Goal: Task Accomplishment & Management: Complete application form

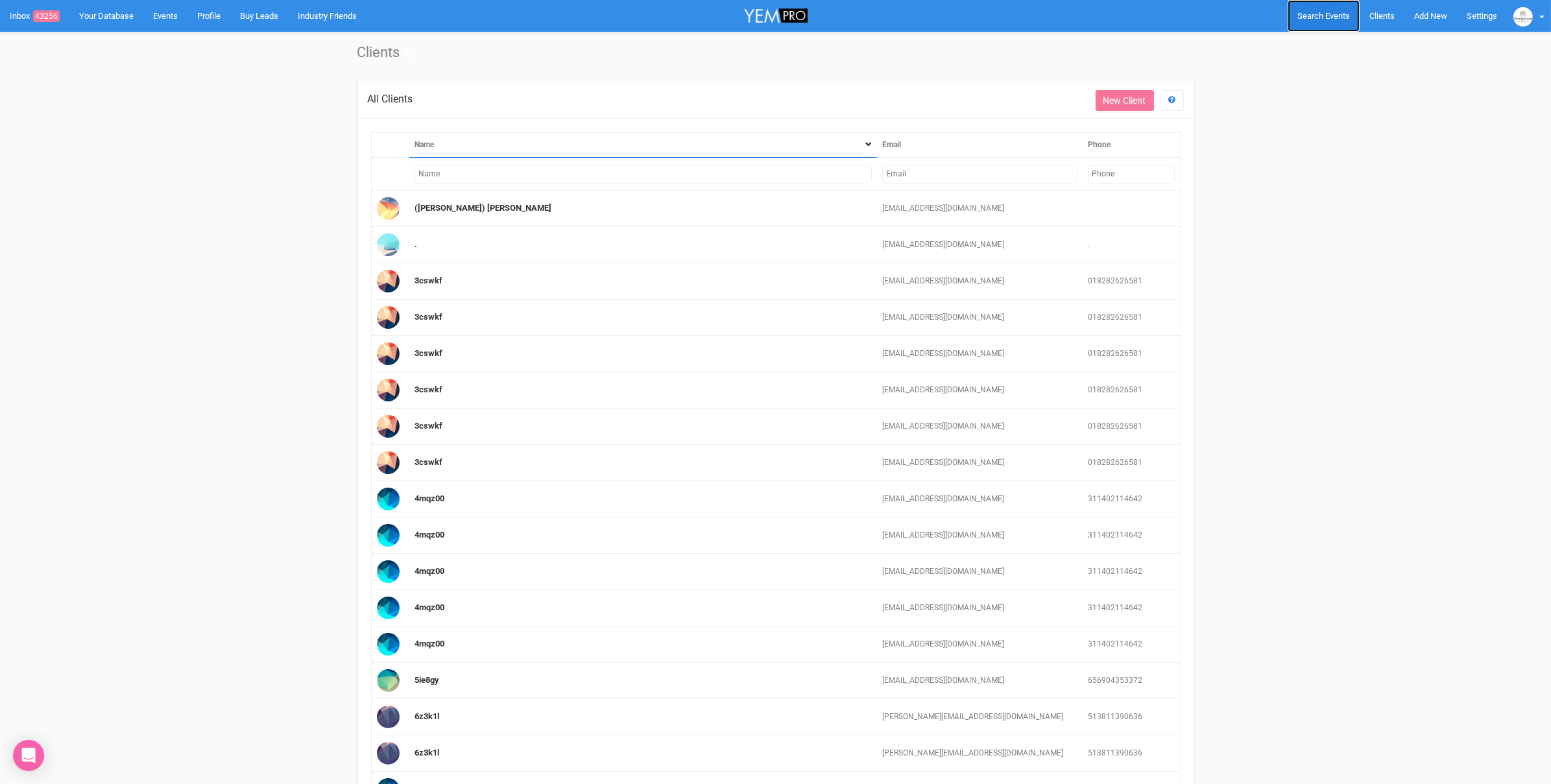
click at [1334, 21] on link "Search Events" at bounding box center [1324, 16] width 72 height 32
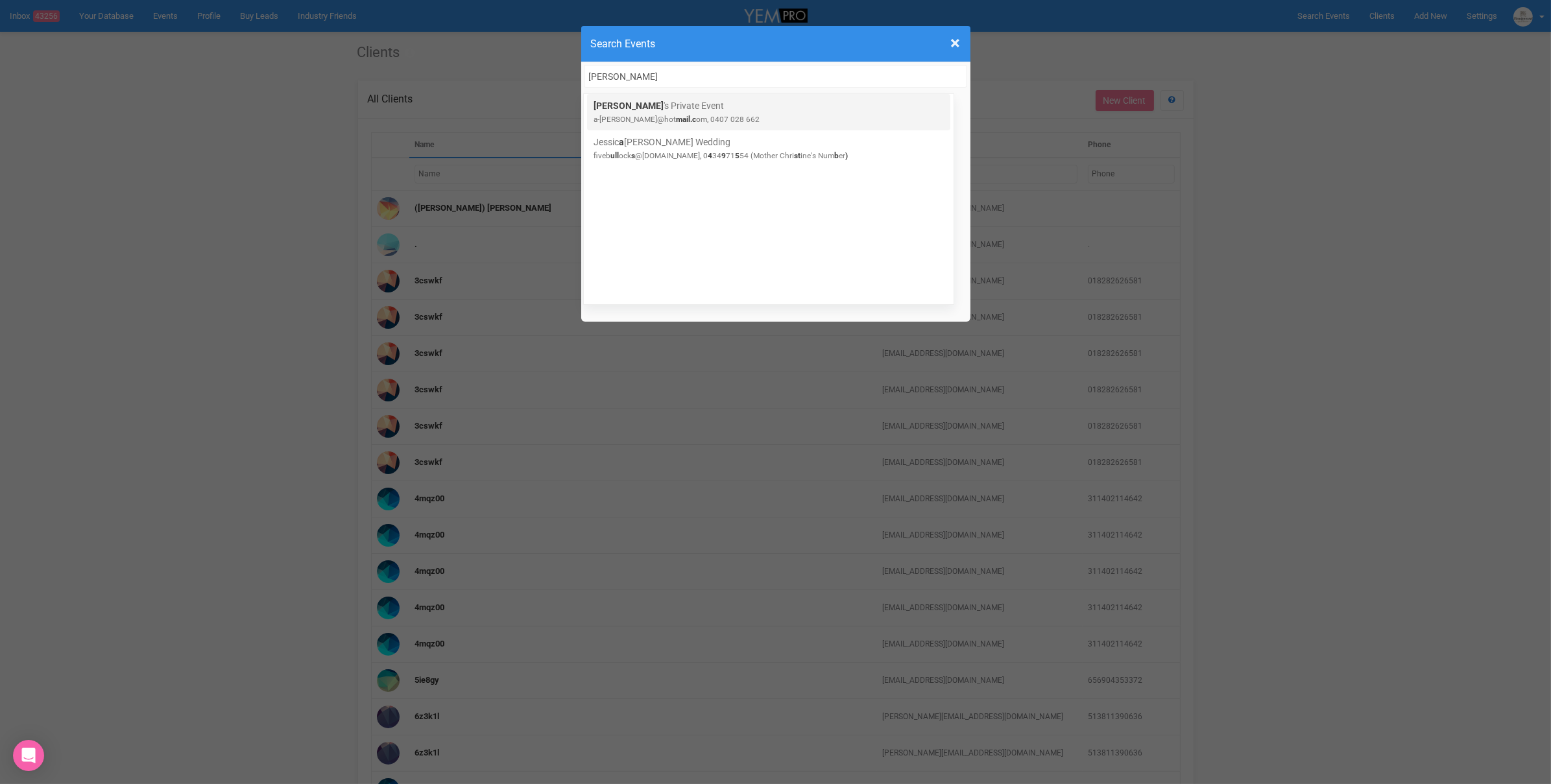
type input "[PERSON_NAME]"
click at [714, 126] on div "[PERSON_NAME] 's Private Event a-[PERSON_NAME]@hot mail.c om, 0407 028 662" at bounding box center [768, 112] width 363 height 36
drag, startPoint x: 1211, startPoint y: 242, endPoint x: 1152, endPoint y: 190, distance: 78.6
click at [1211, 242] on div "× Close Search Events [PERSON_NAME] 's Private Event a-[PERSON_NAME]@hot mail.c…" at bounding box center [775, 392] width 1551 height 784
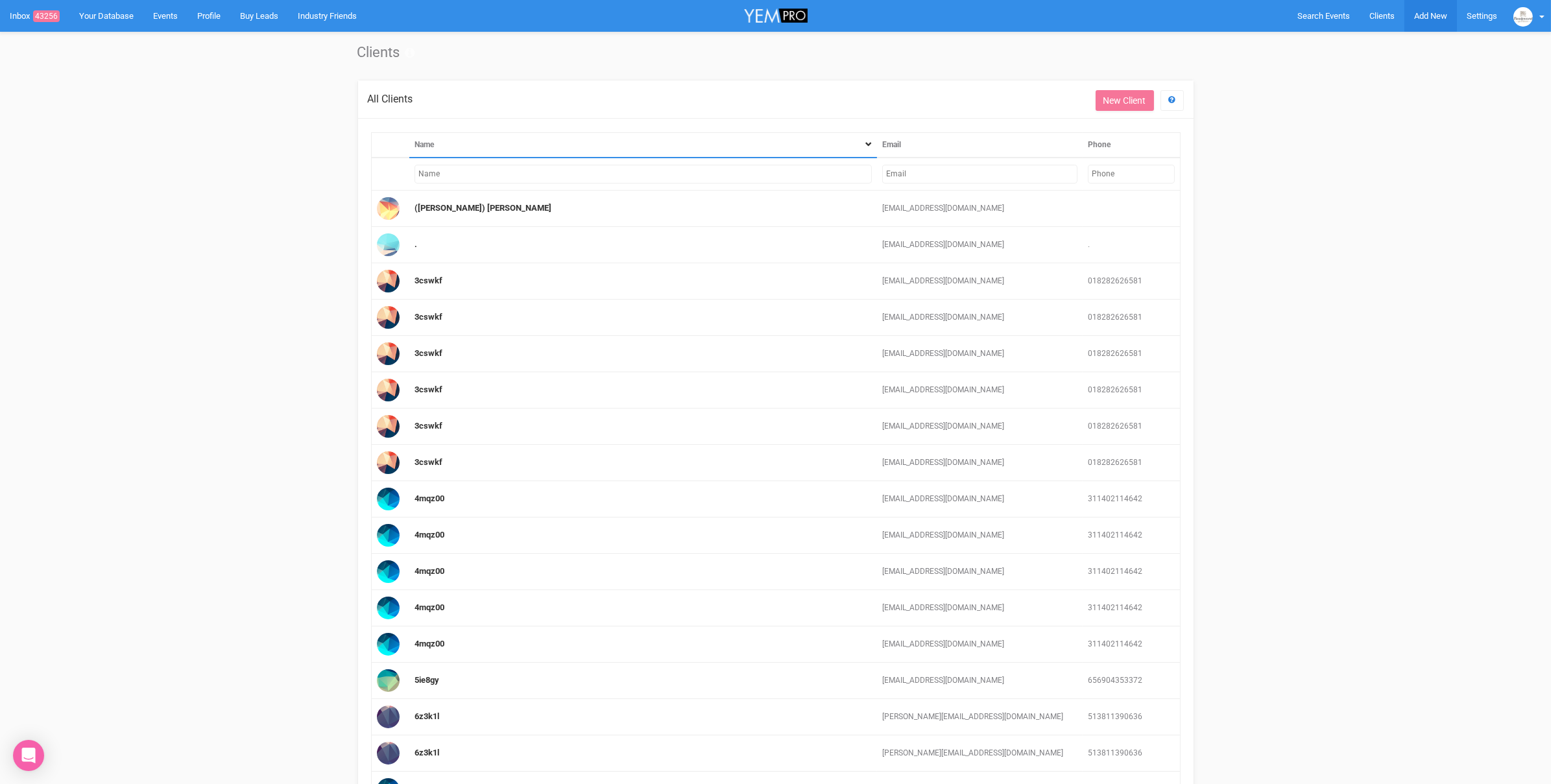
click at [1427, 12] on span "Add New" at bounding box center [1430, 16] width 33 height 10
click at [1399, 127] on link "New Enquiry" at bounding box center [1400, 119] width 97 height 25
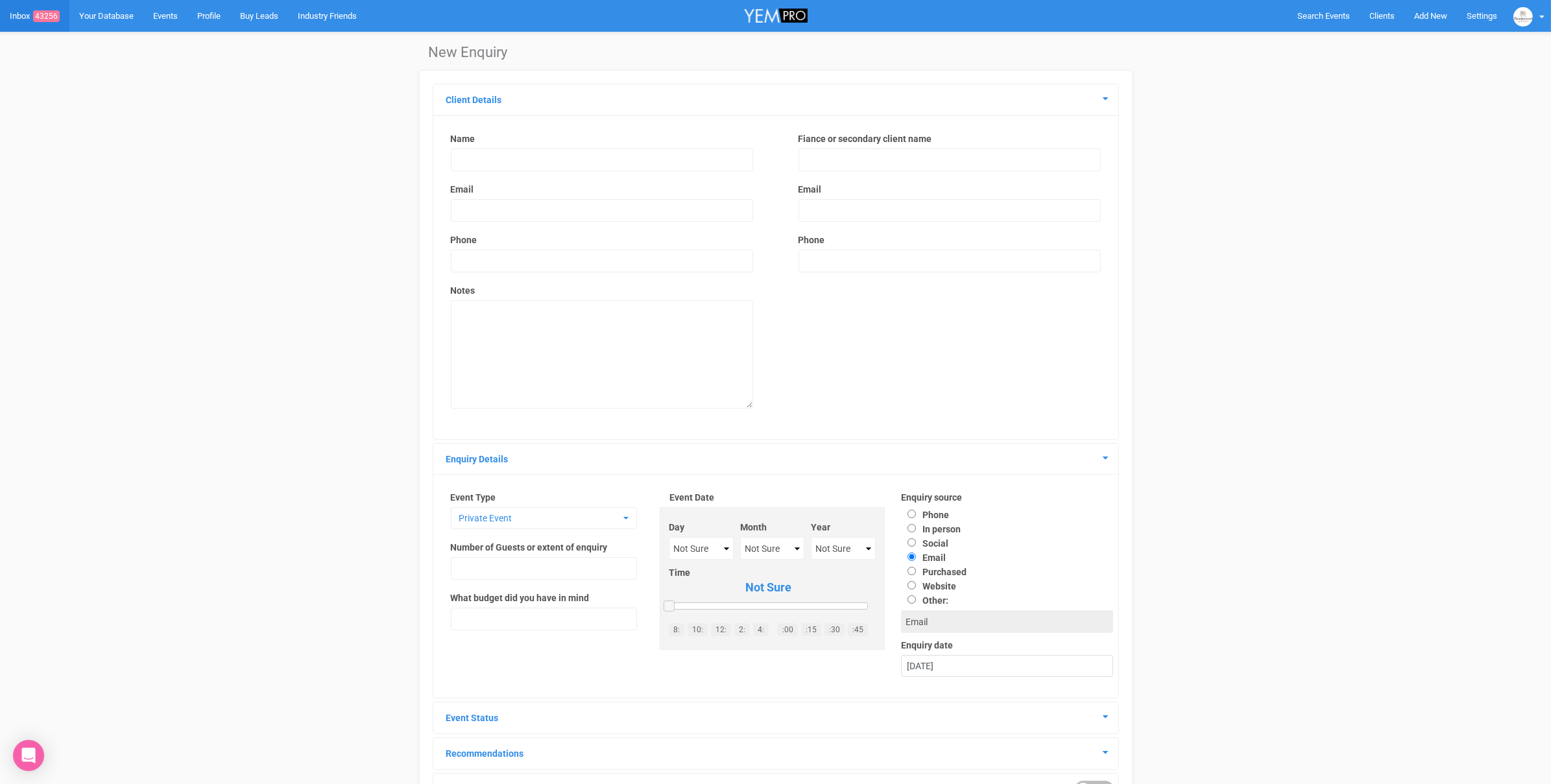
click at [476, 161] on input "text" at bounding box center [602, 160] width 302 height 23
type input "[PERSON_NAME]"
click at [523, 216] on input "email" at bounding box center [602, 210] width 302 height 23
type input "[EMAIL_ADDRESS][DOMAIN_NAME]"
click at [594, 338] on textarea at bounding box center [602, 354] width 302 height 108
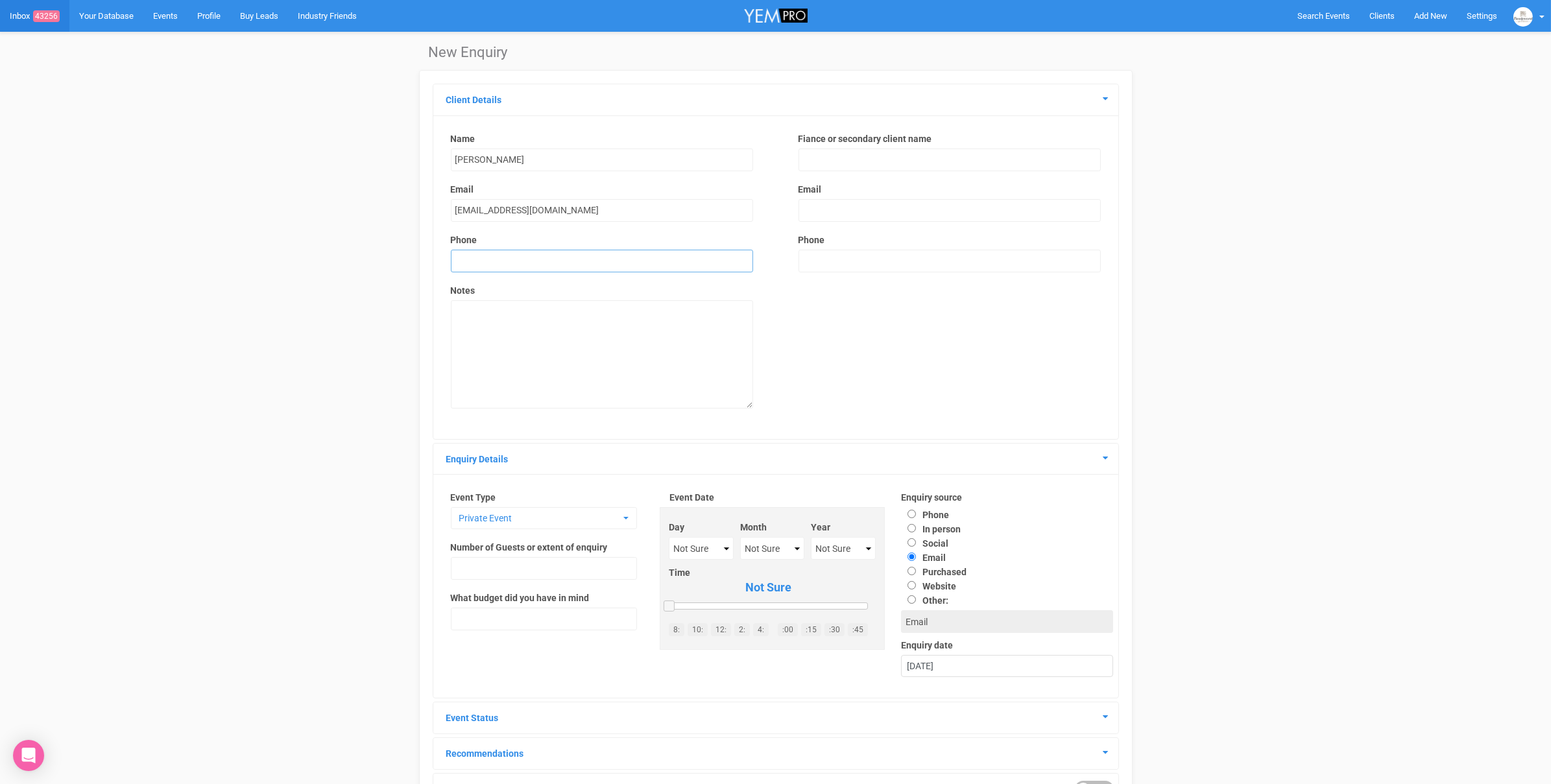
click at [524, 257] on input "text" at bounding box center [602, 261] width 302 height 23
type input "0490817561"
click at [518, 350] on textarea at bounding box center [602, 354] width 302 height 108
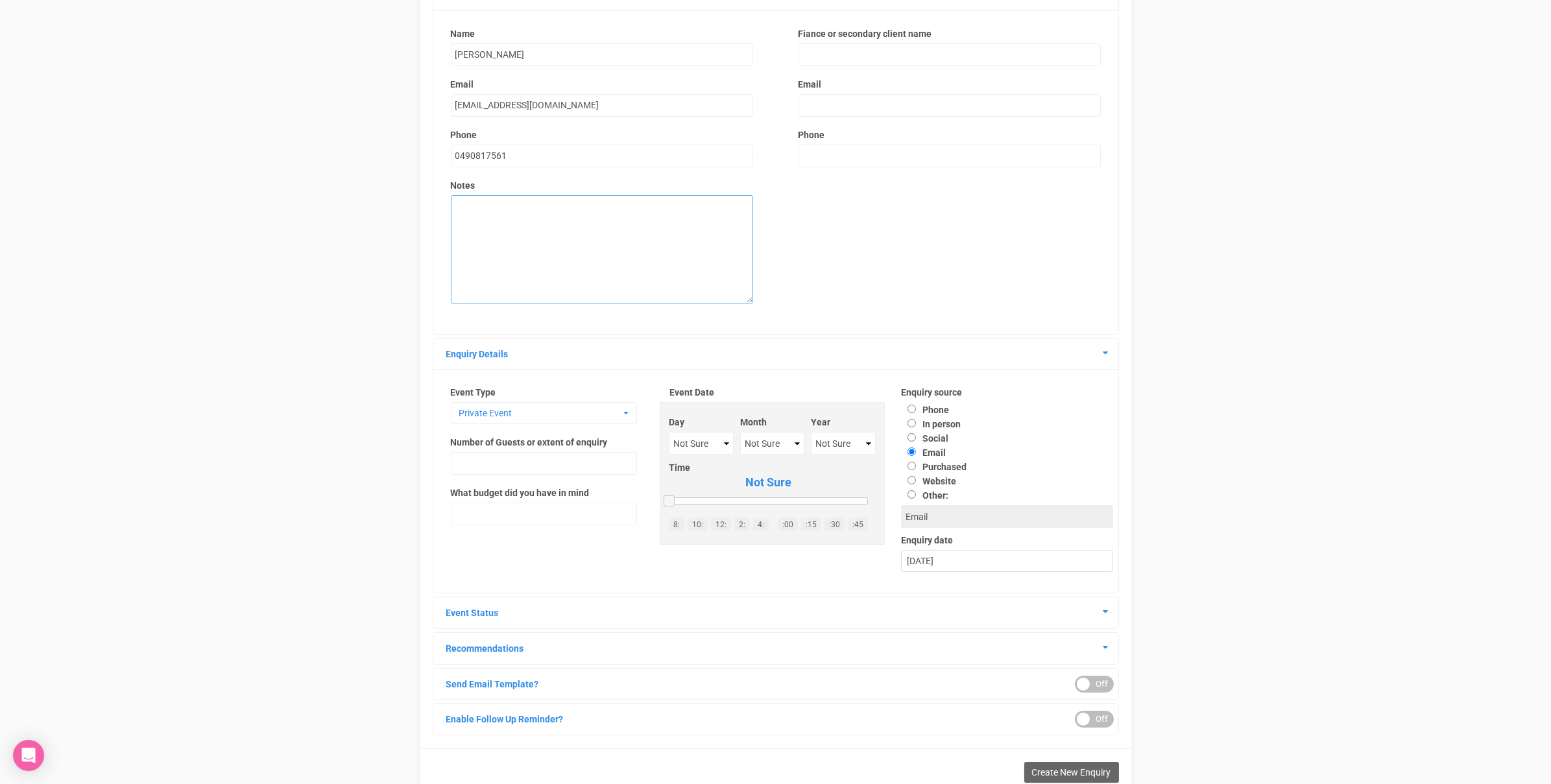
scroll to position [113, 0]
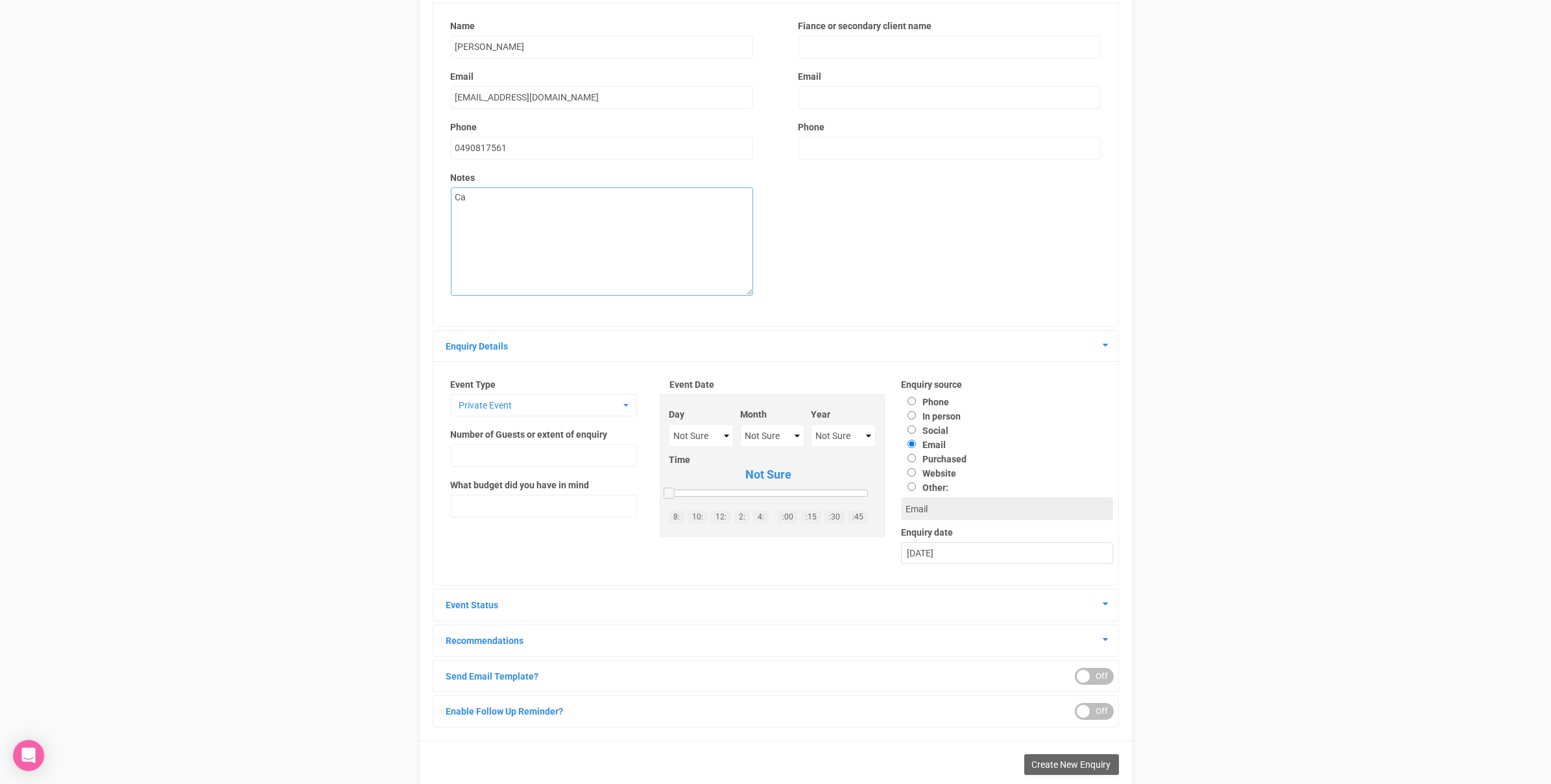
type textarea "C"
type textarea "Walk in - Looking for a venue for her daughters birthday. See enquiry form in b…"
click at [516, 401] on span "Private Event" at bounding box center [539, 407] width 161 height 13
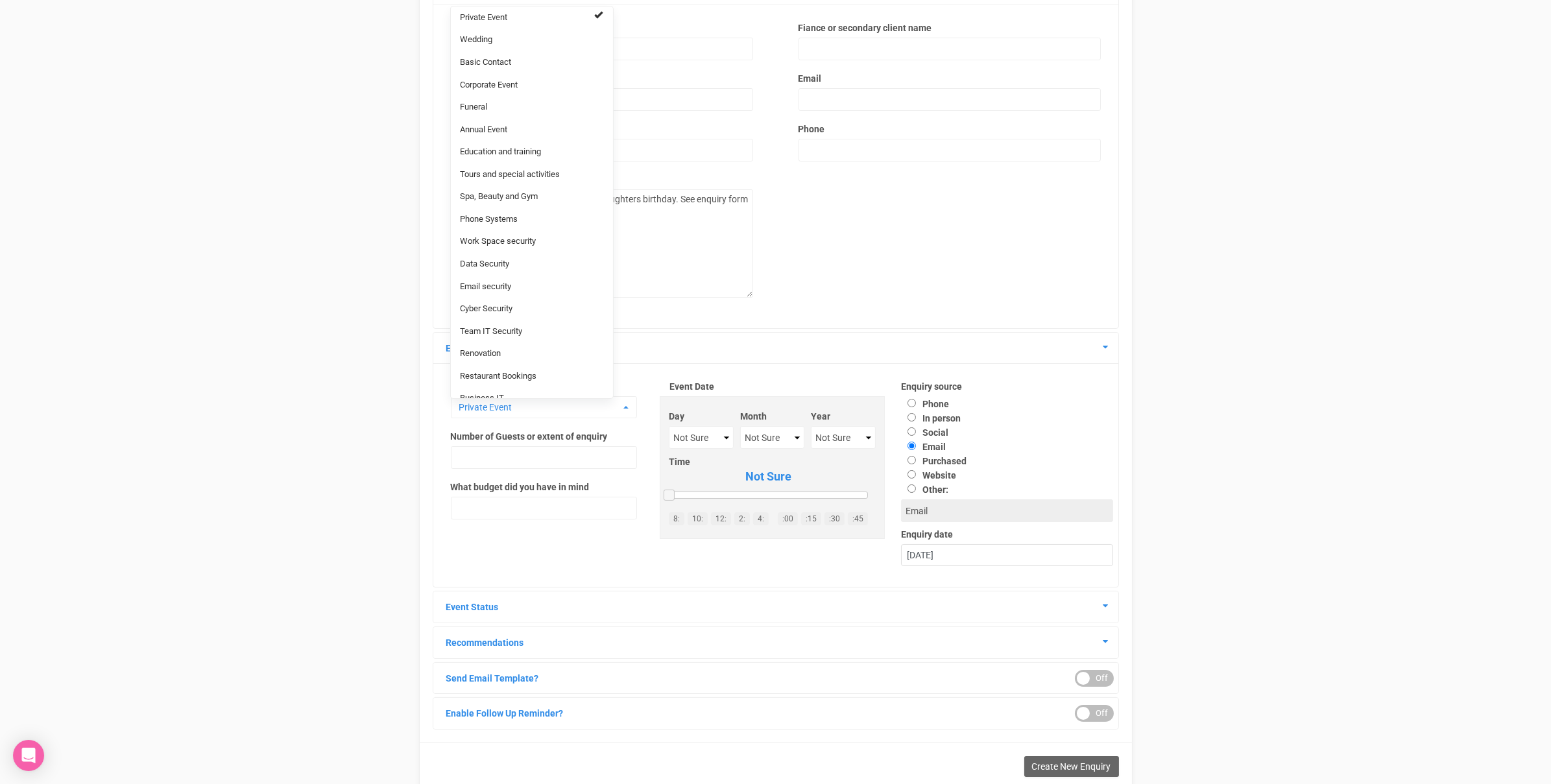
click at [774, 339] on div "Enquiry Details" at bounding box center [775, 348] width 685 height 31
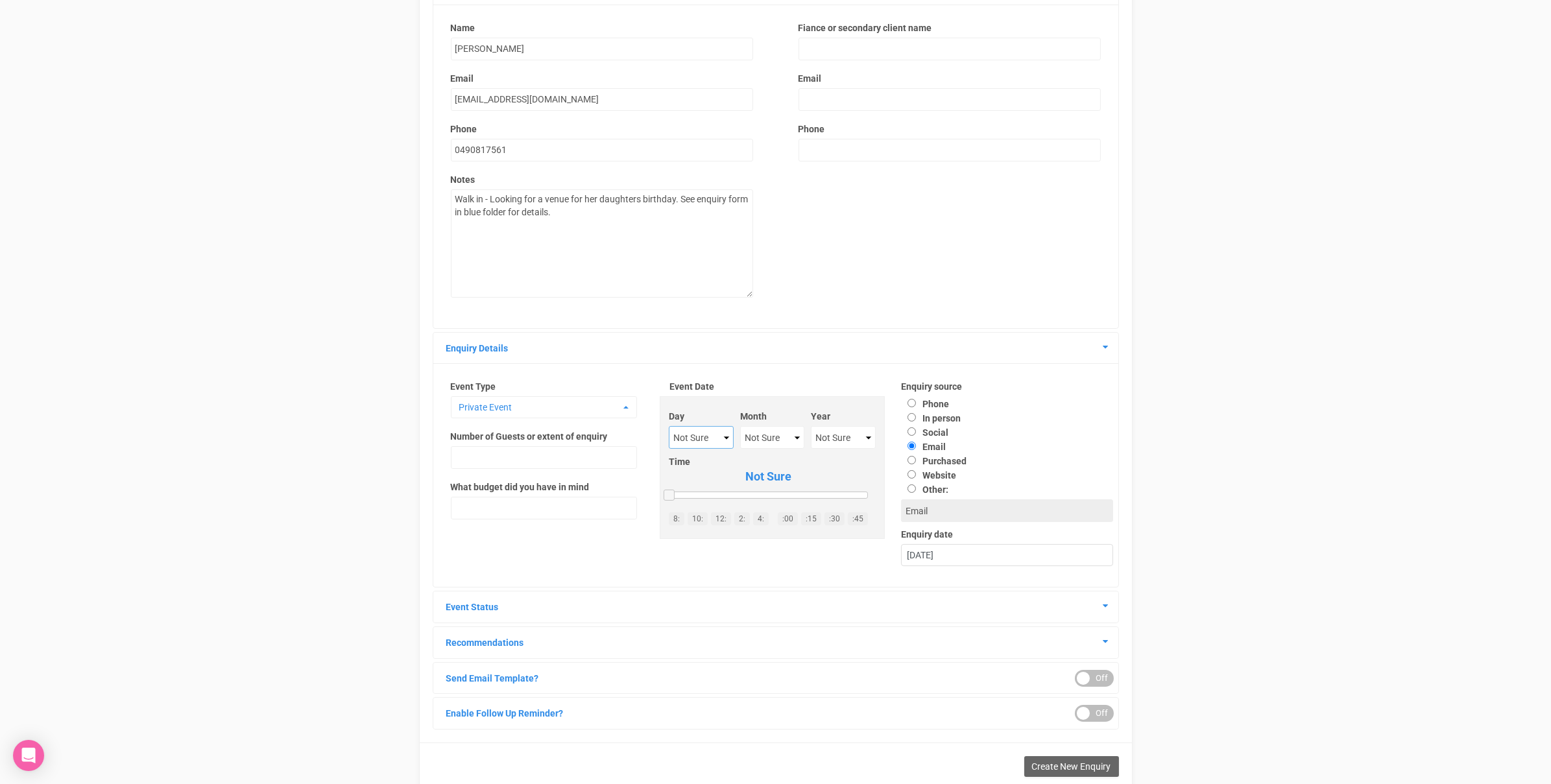
click at [705, 430] on select "Not Sure 1 2 3 4 5 6 7 8 9 10 11 12 13 14 15 16 17 18 19 20 21 22 23 24 25 26 2…" at bounding box center [701, 437] width 65 height 23
click at [780, 433] on select "Not Sure January February March April May June July August September October No…" at bounding box center [772, 437] width 64 height 23
select select "November"
click at [729, 436] on select "Not Sure 1 2 3 4 5 6 7 8 9 10 11 12 13 14 15 16 17 18 19 20 21 22 23 24 25 26 2…" at bounding box center [701, 437] width 65 height 23
select select "14"
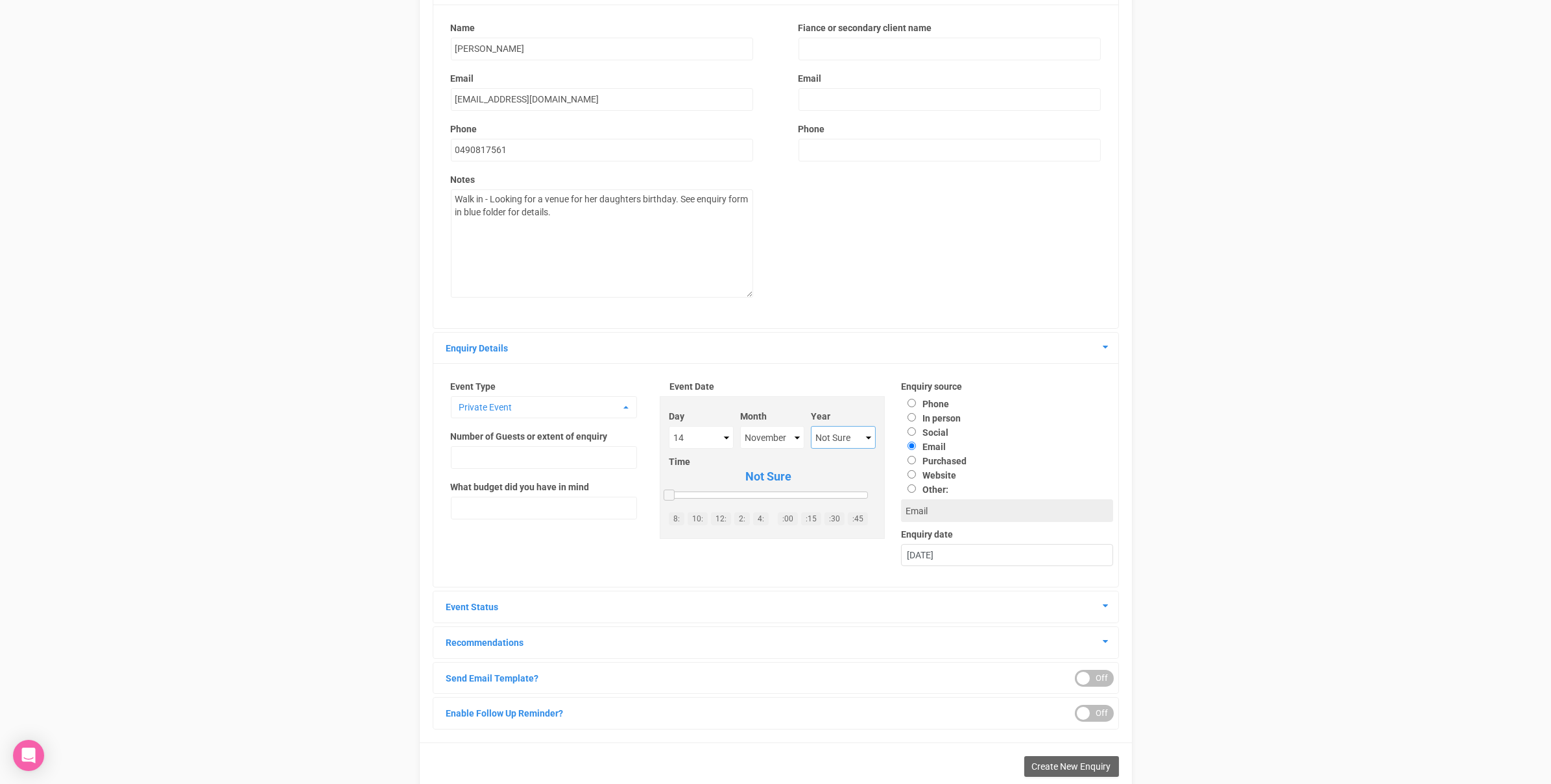
click at [851, 428] on select "Not Sure 2020 2021 2022 2023 2024 2025 2026 2027 2028 2029 2030 2031 2032 2033 …" at bounding box center [843, 437] width 65 height 23
select select "2025"
click at [913, 418] on input "In person" at bounding box center [912, 417] width 8 height 8
radio input "true"
type input "In person"
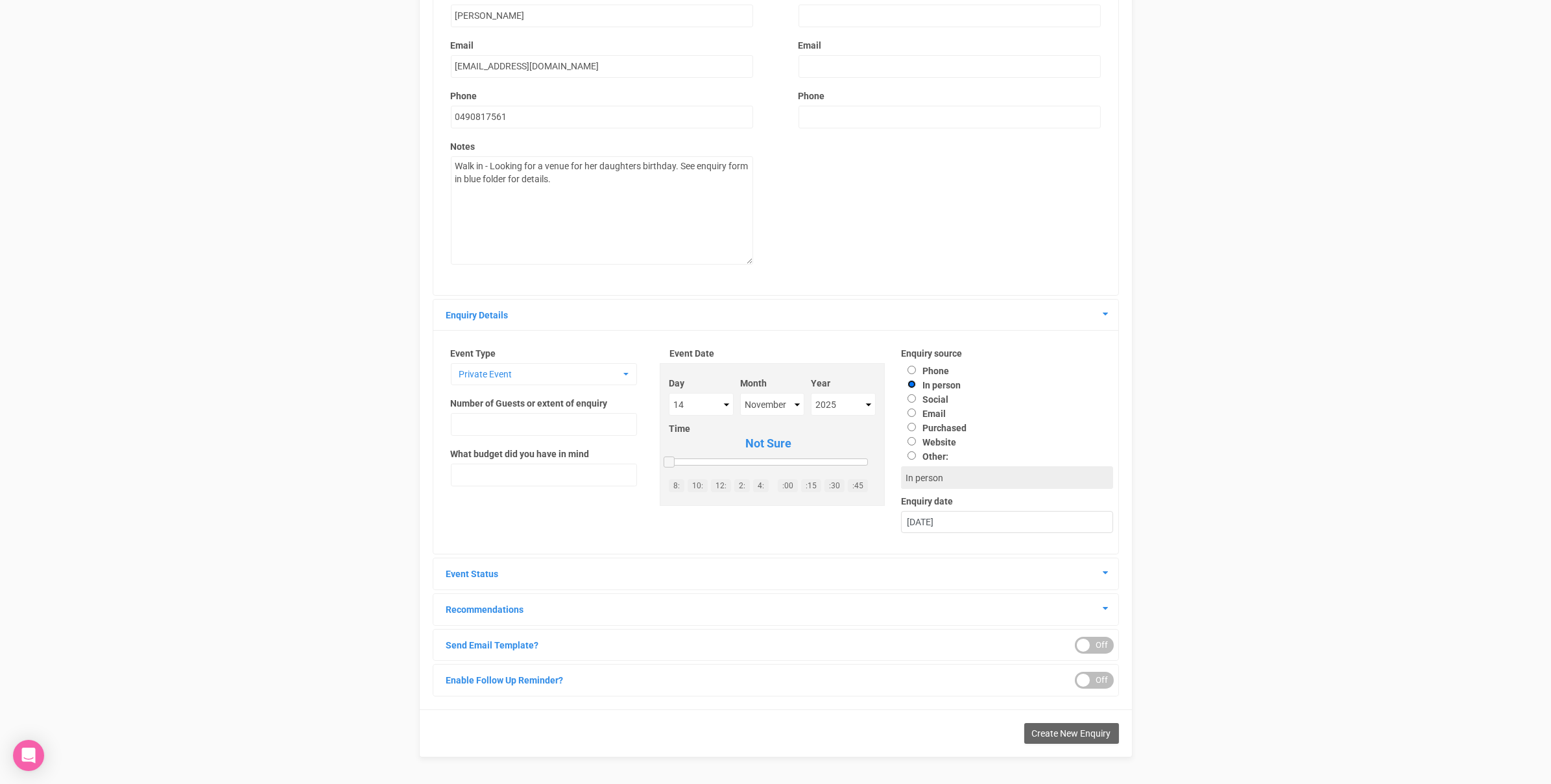
scroll to position [147, 0]
click at [545, 418] on input "text" at bounding box center [544, 421] width 186 height 23
type input "50-60"
click at [1032, 727] on span "Create New Enquiry" at bounding box center [1071, 730] width 79 height 10
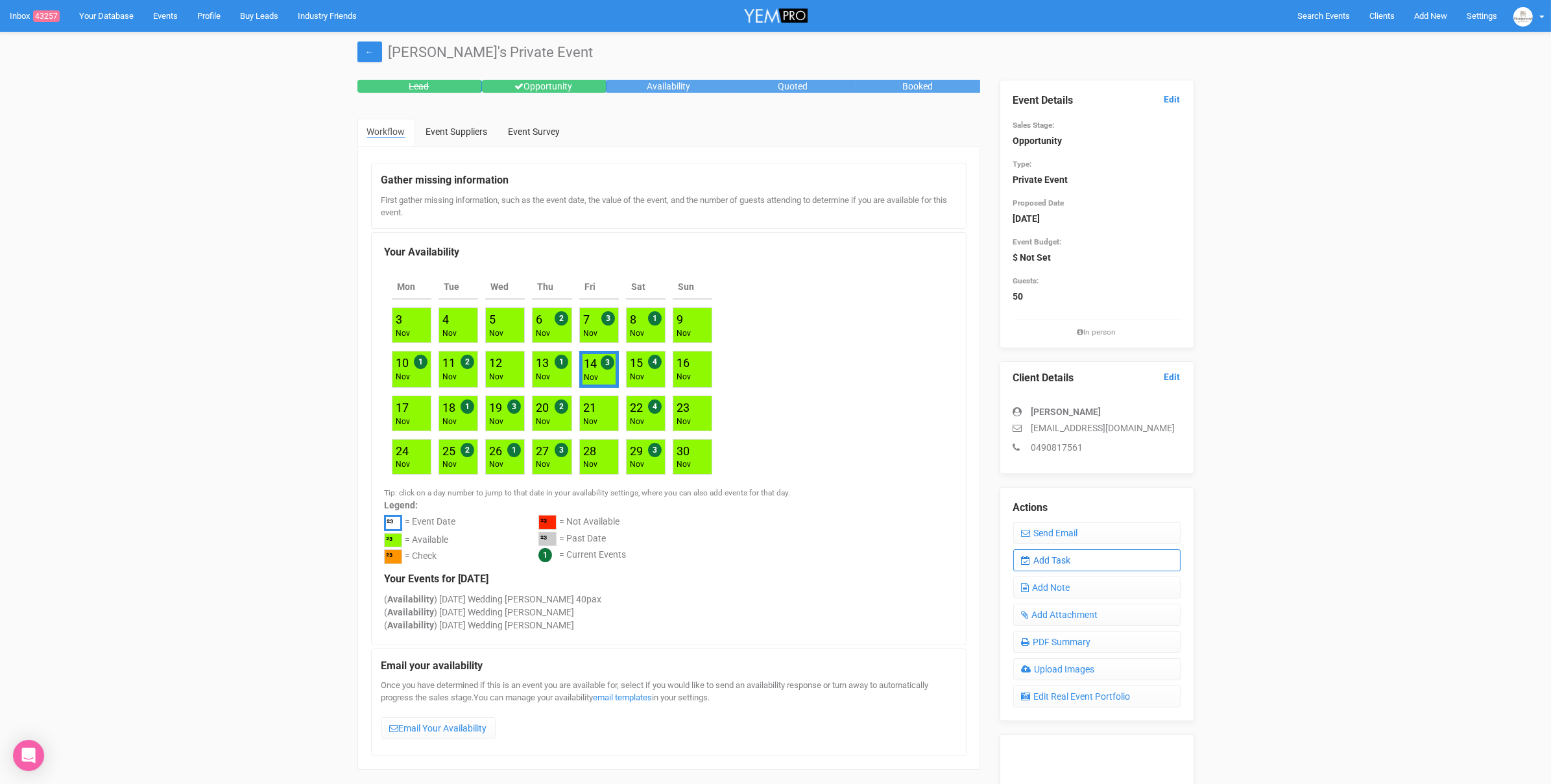
click at [1079, 559] on link "Add Task" at bounding box center [1096, 561] width 167 height 22
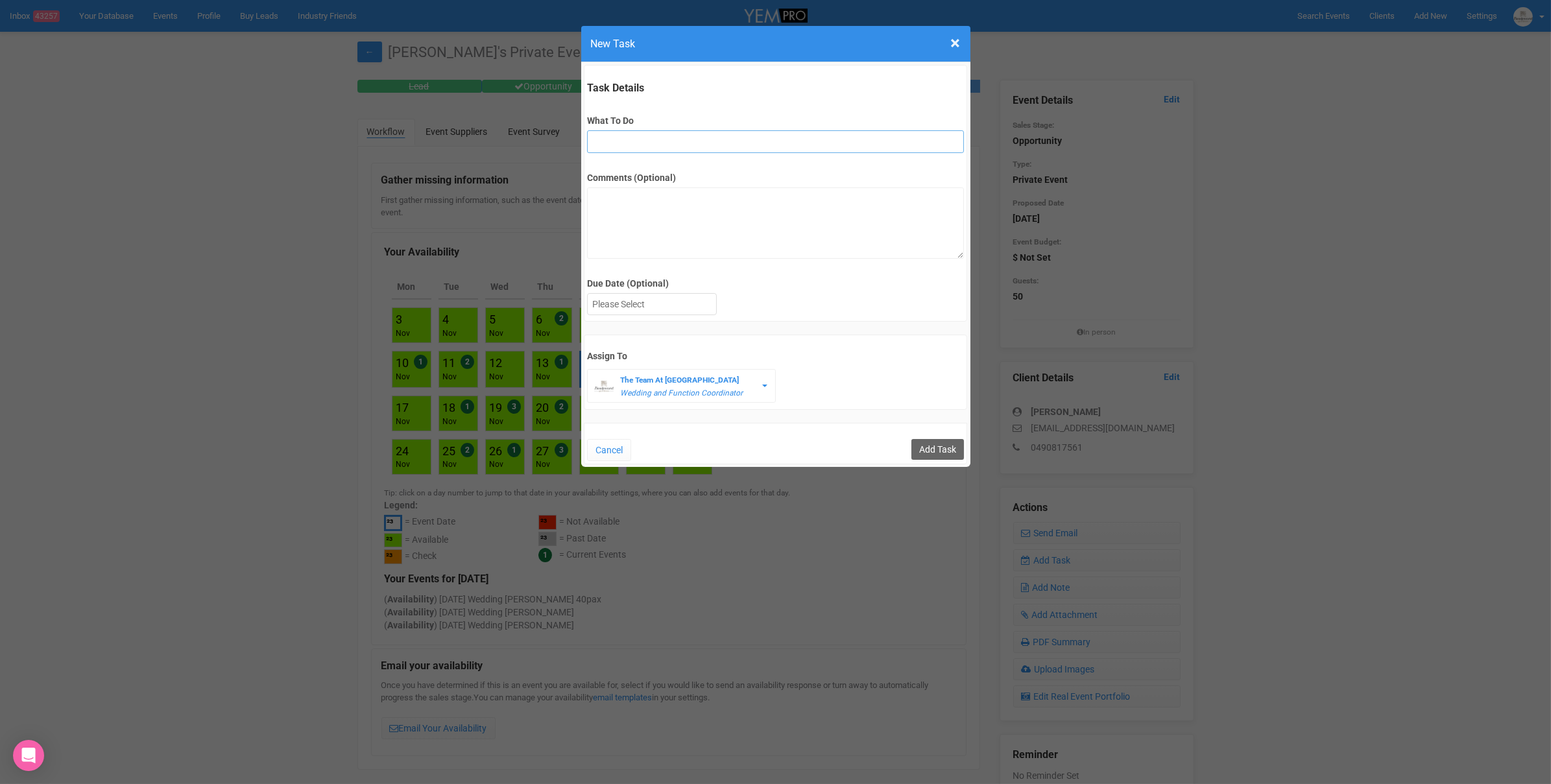
click at [657, 151] on input "What To Do" at bounding box center [775, 141] width 377 height 23
type input "FU"
click at [634, 307] on div at bounding box center [652, 304] width 128 height 21
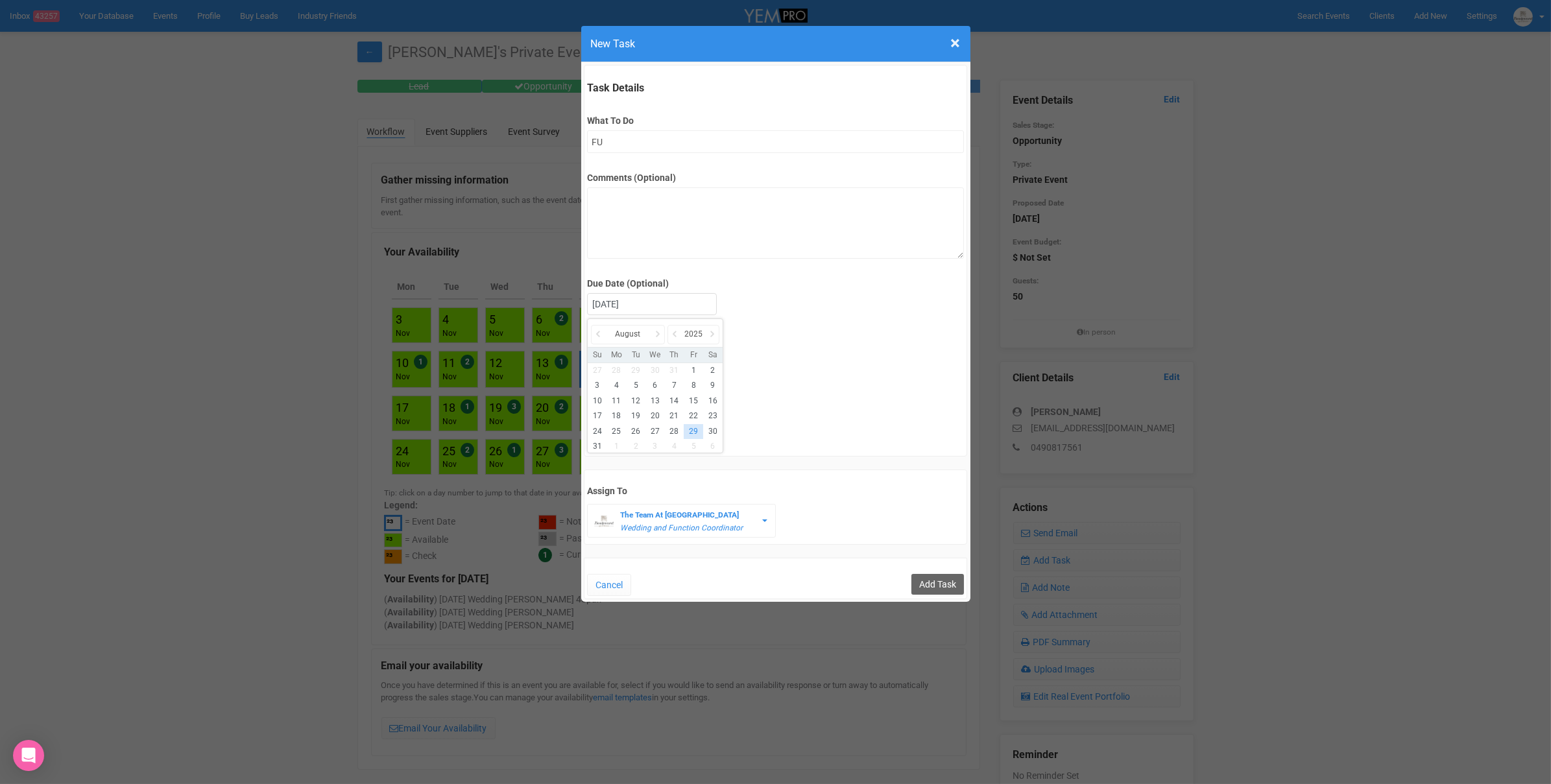
drag, startPoint x: 691, startPoint y: 429, endPoint x: 777, endPoint y: 432, distance: 86.4
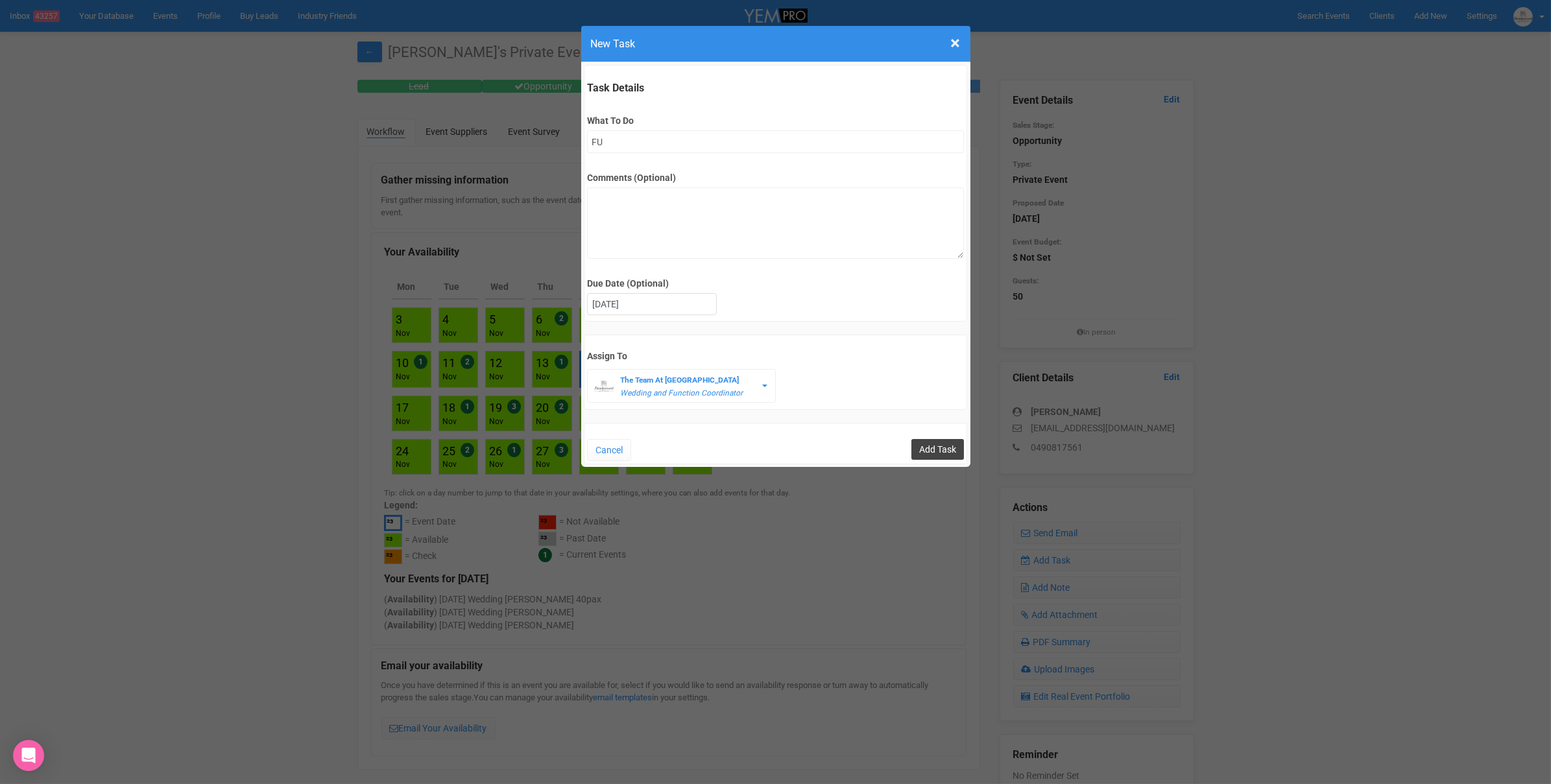
click at [927, 451] on input "Add Task" at bounding box center [938, 449] width 53 height 21
type input "Save"
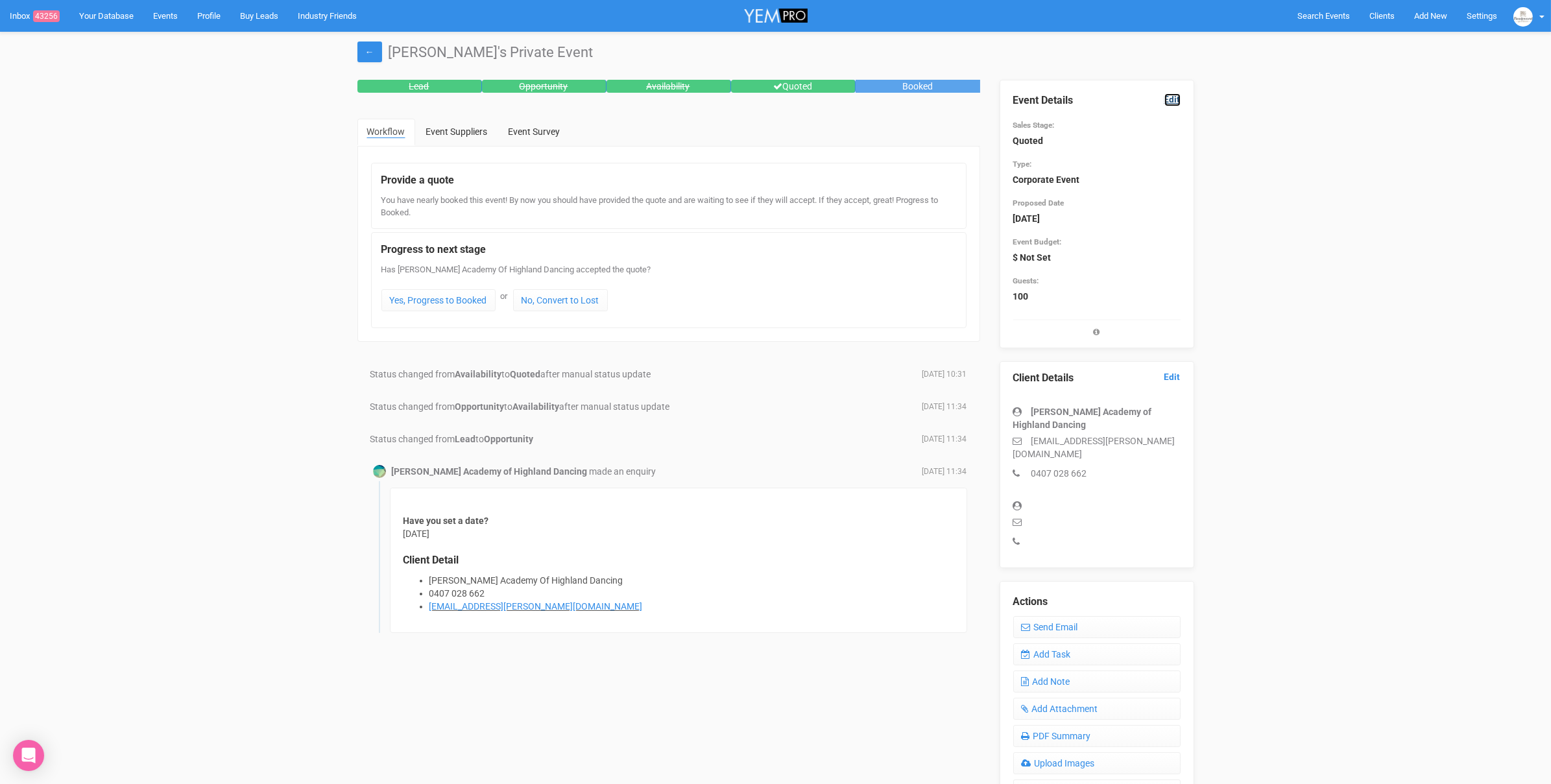
click at [1171, 98] on link "Edit" at bounding box center [1173, 99] width 16 height 12
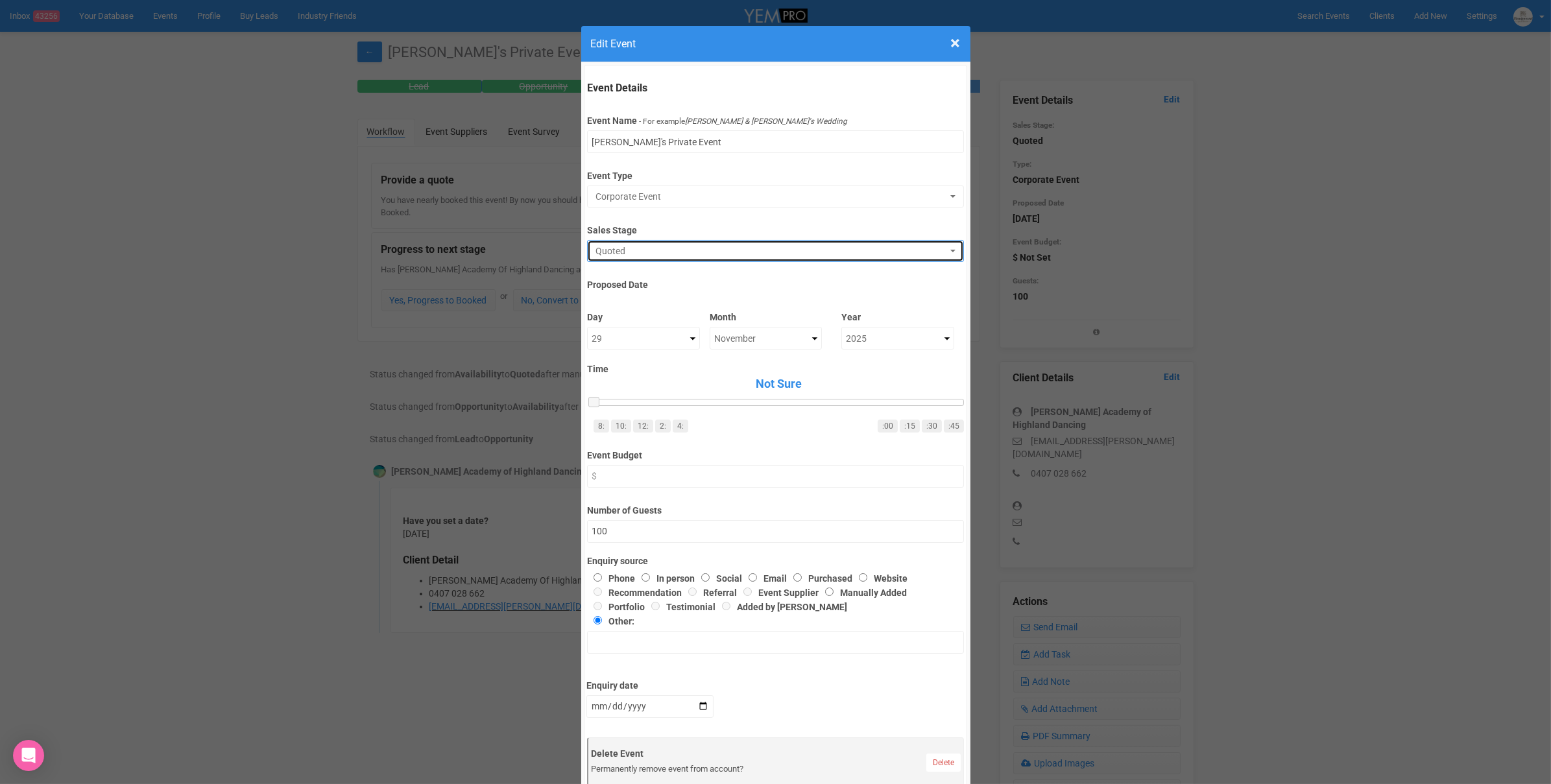
click at [710, 258] on button "Quoted" at bounding box center [775, 251] width 377 height 22
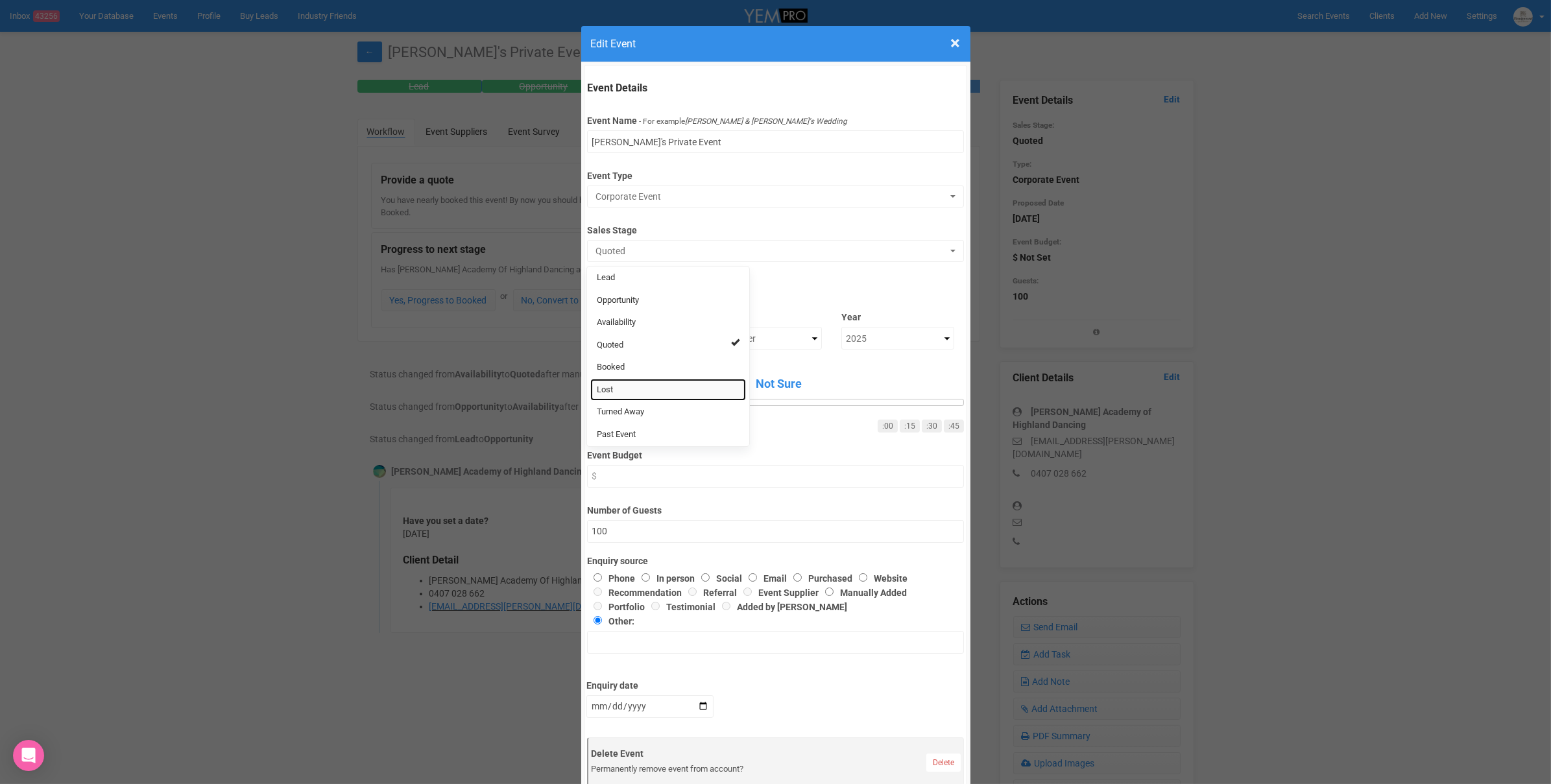
click at [642, 385] on link "Lost" at bounding box center [668, 390] width 156 height 23
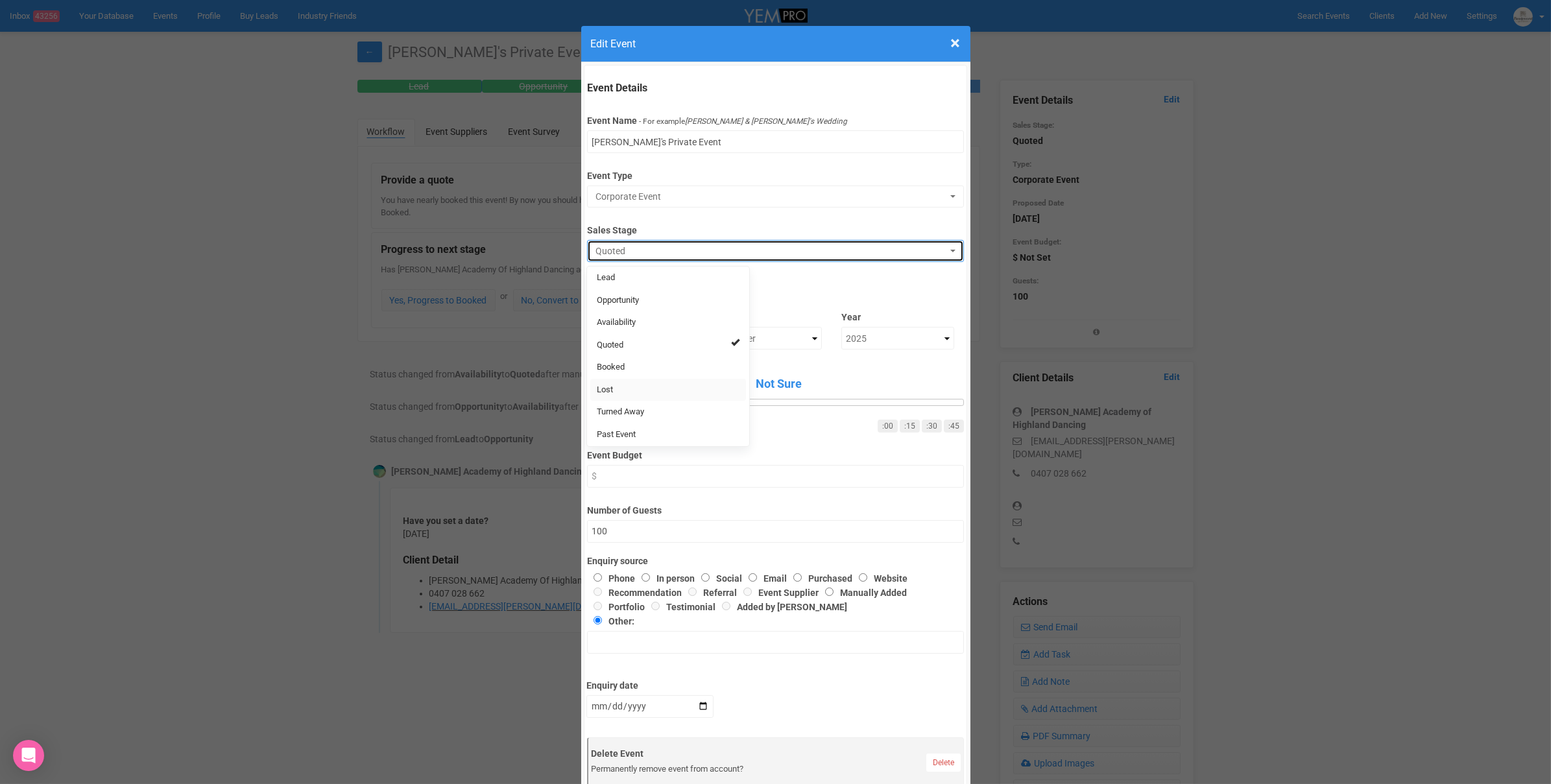
select select "10"
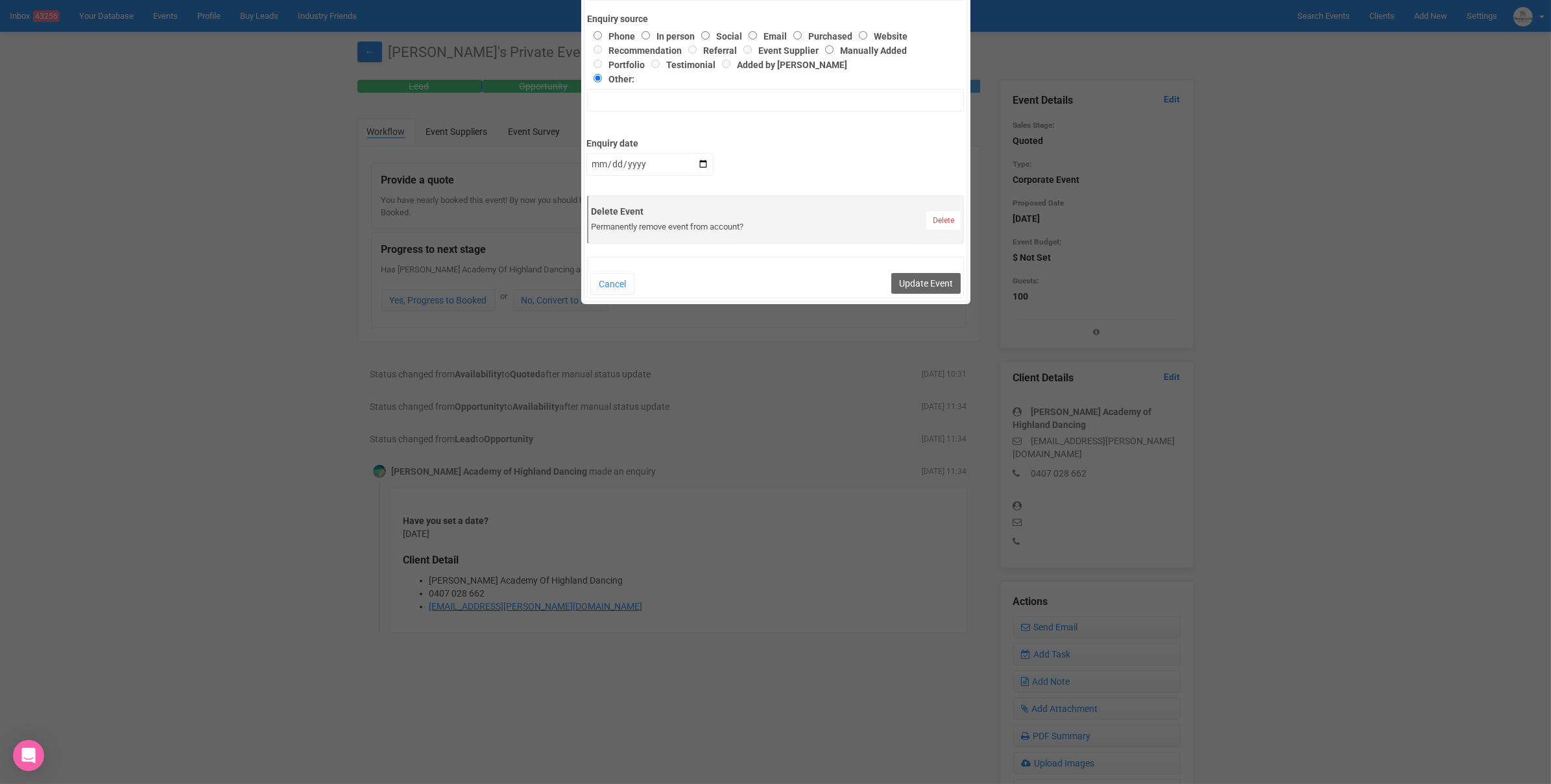
scroll to position [577, 0]
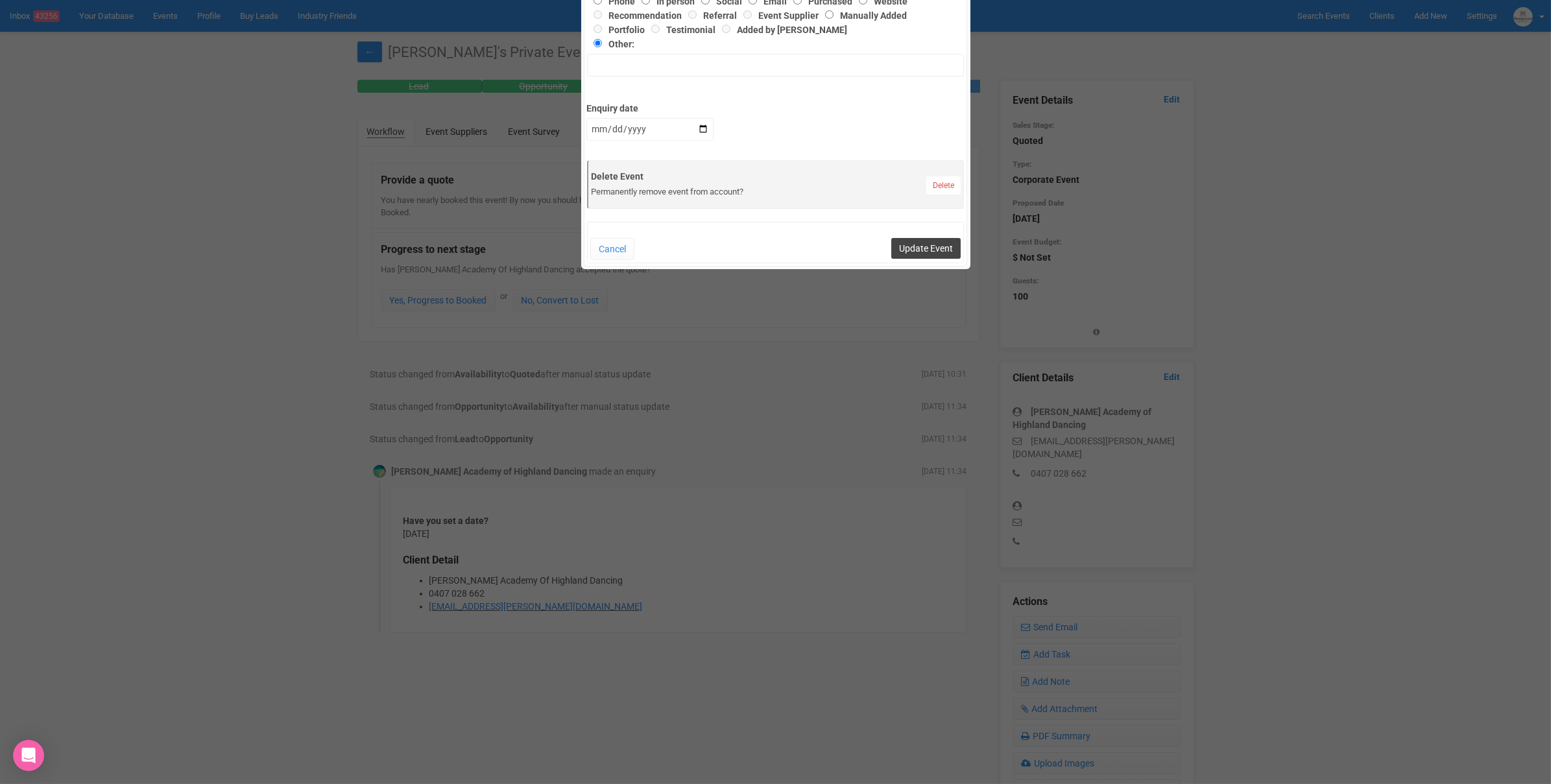
click at [928, 245] on button "Update Event" at bounding box center [925, 248] width 69 height 21
